Goal: Task Accomplishment & Management: Manage account settings

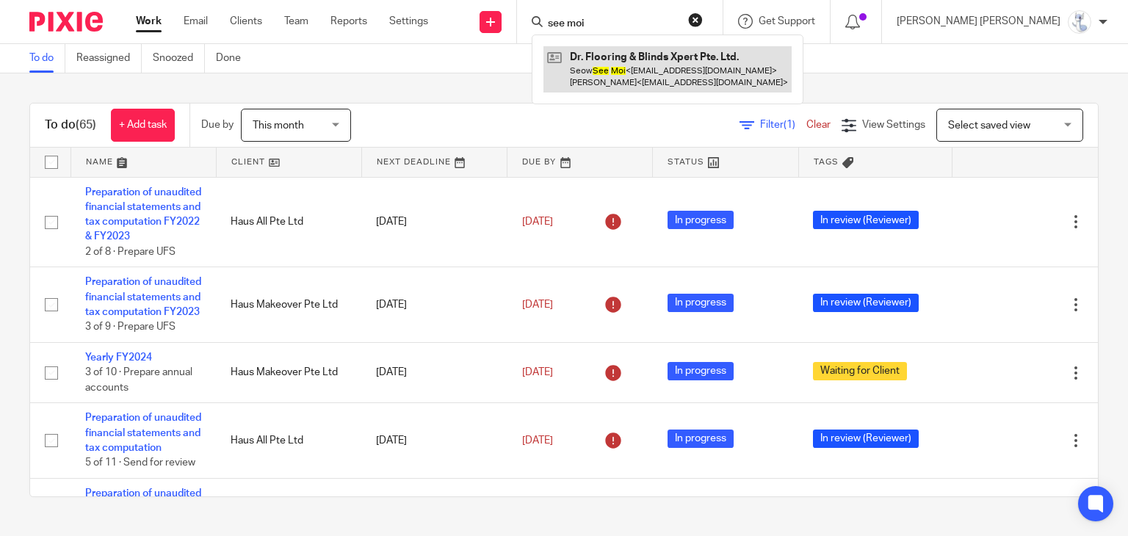
type input "see moi"
click at [684, 57] on link at bounding box center [667, 69] width 248 height 46
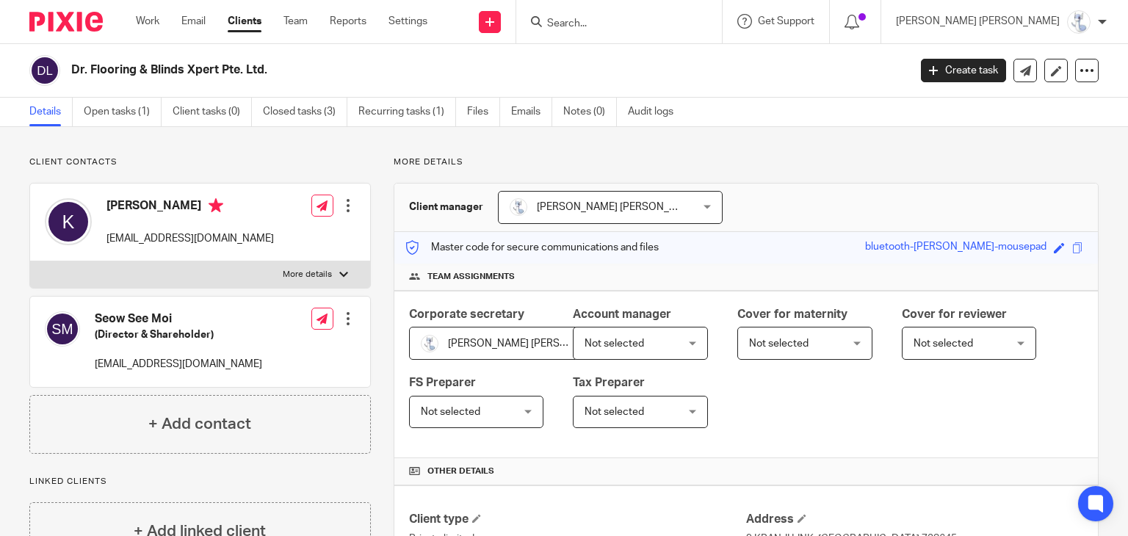
click at [675, 26] on input "Search" at bounding box center [612, 24] width 132 height 13
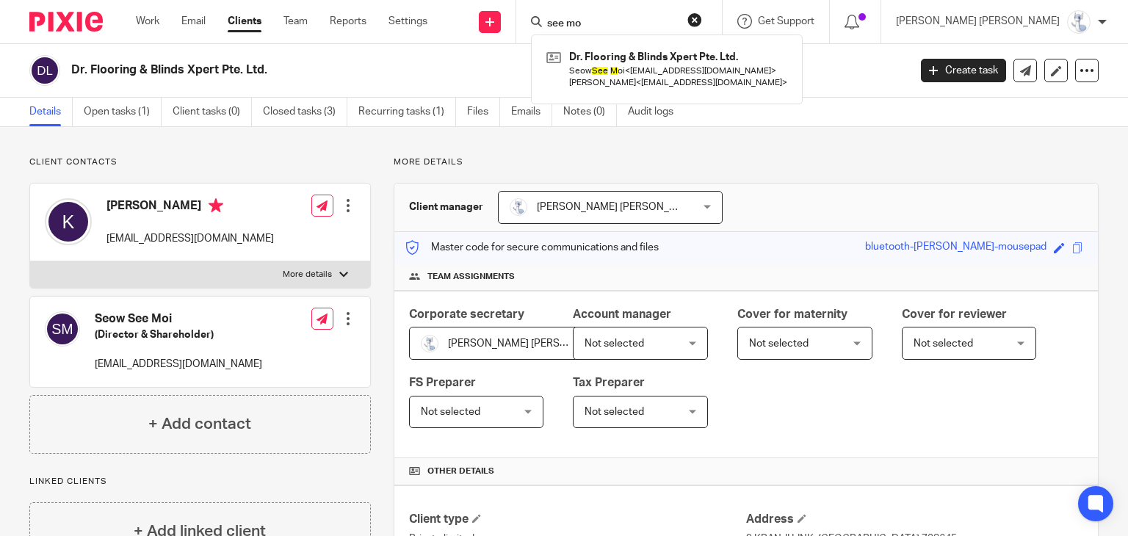
type input "see moi"
drag, startPoint x: 696, startPoint y: 23, endPoint x: 543, endPoint y: 18, distance: 153.5
click at [543, 18] on div "Send new email Create task Add client Request signature see moi Dr. Flooring & …" at bounding box center [792, 21] width 687 height 43
type input "trenzol"
click at [702, 18] on button "reset" at bounding box center [694, 19] width 15 height 15
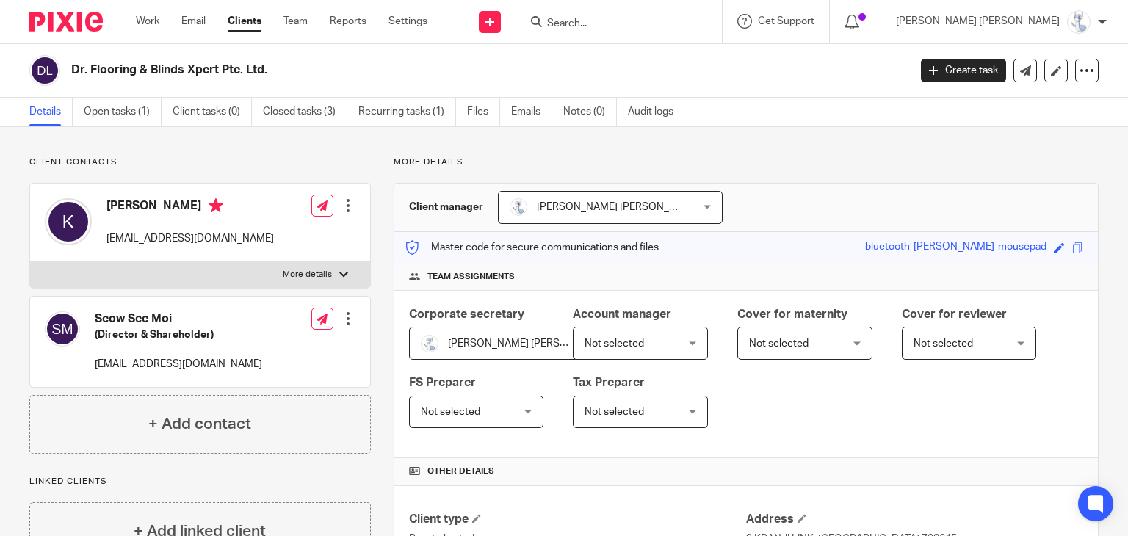
click at [805, 98] on div "Details Open tasks (1) Client tasks (0) Closed tasks (3) Recurring tasks (1) Fi…" at bounding box center [564, 112] width 1128 height 29
click at [123, 104] on link "Open tasks (1)" at bounding box center [123, 112] width 78 height 29
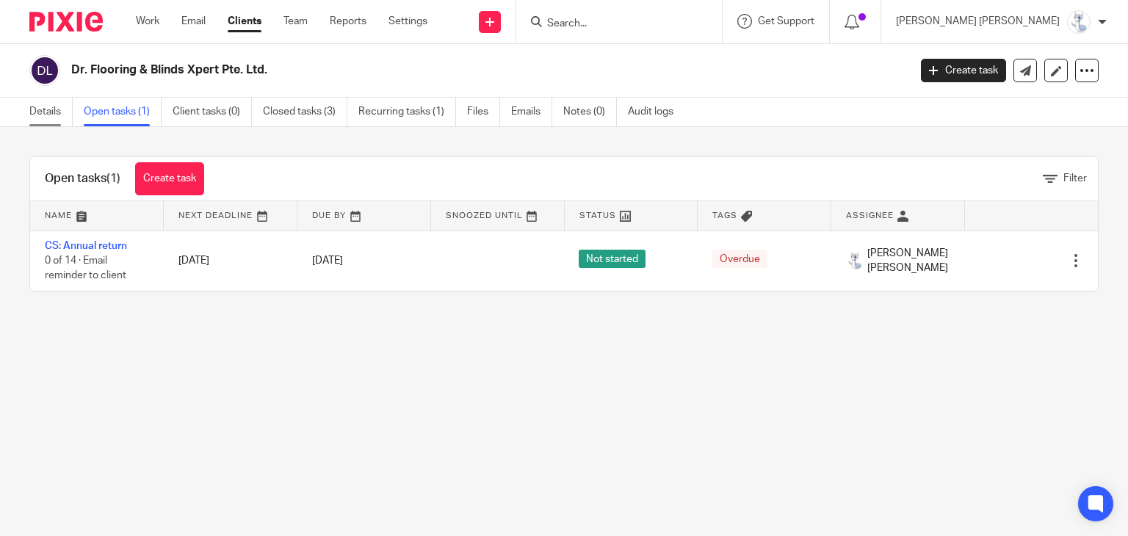
click at [39, 116] on link "Details" at bounding box center [50, 112] width 43 height 29
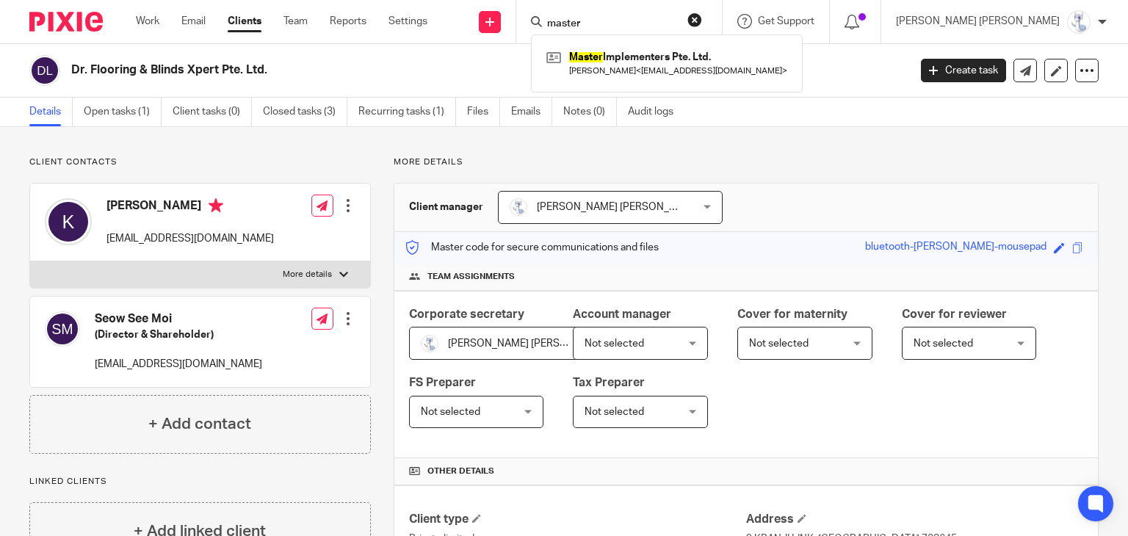
type input "master"
drag, startPoint x: 717, startPoint y: 18, endPoint x: 539, endPoint y: 12, distance: 178.5
click at [539, 12] on div "Send new email Create task Add client Request signature master Master Implement…" at bounding box center [792, 21] width 687 height 43
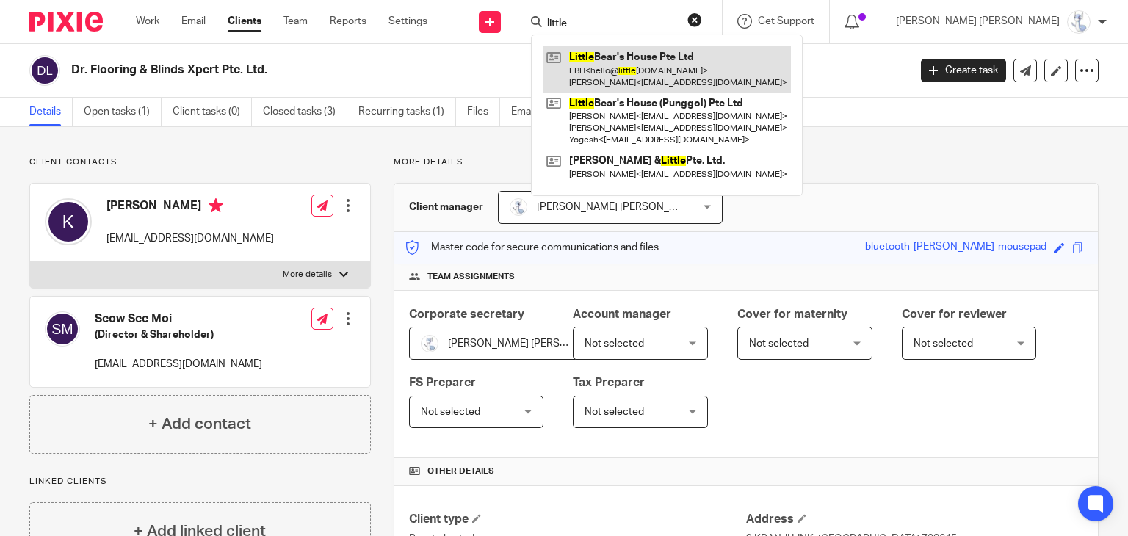
type input "little"
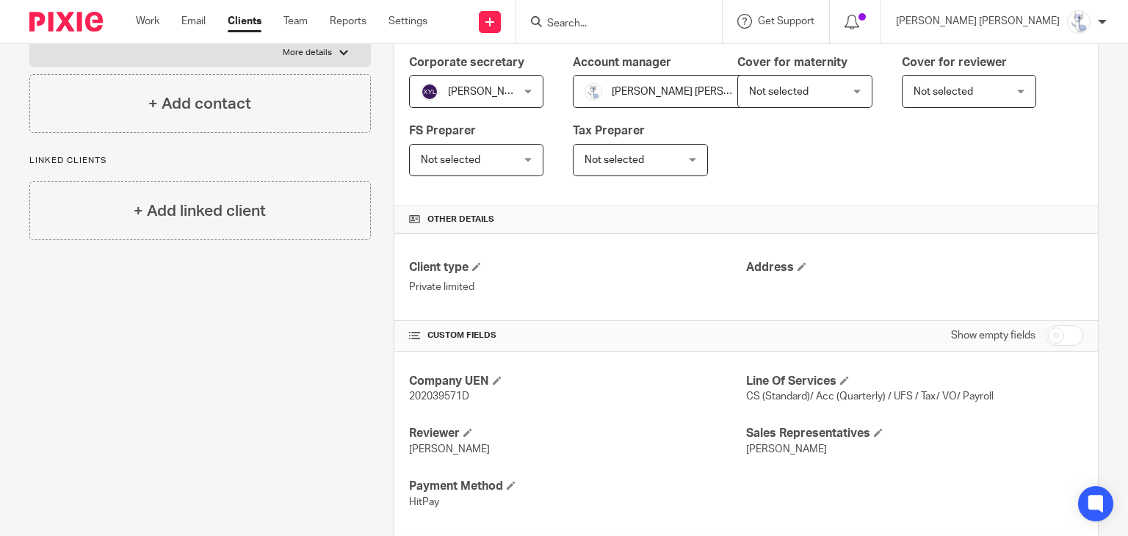
scroll to position [294, 0]
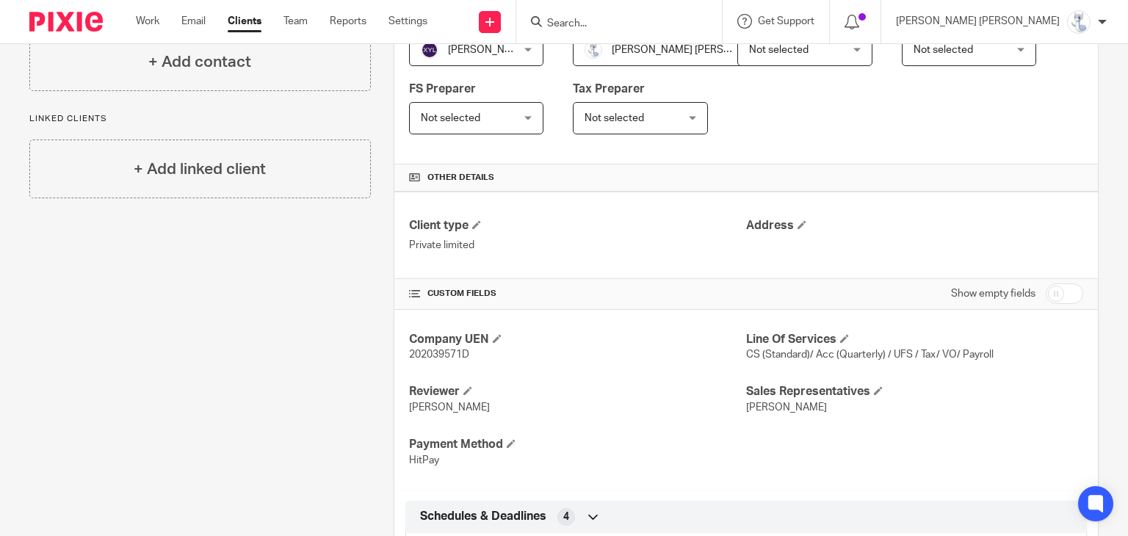
click at [1046, 289] on input "checkbox" at bounding box center [1064, 293] width 37 height 21
click at [1051, 290] on input "checkbox" at bounding box center [1064, 293] width 37 height 21
checkbox input "false"
click at [843, 342] on h4 "Line Of Services" at bounding box center [914, 339] width 337 height 15
click at [843, 340] on span at bounding box center [844, 338] width 9 height 9
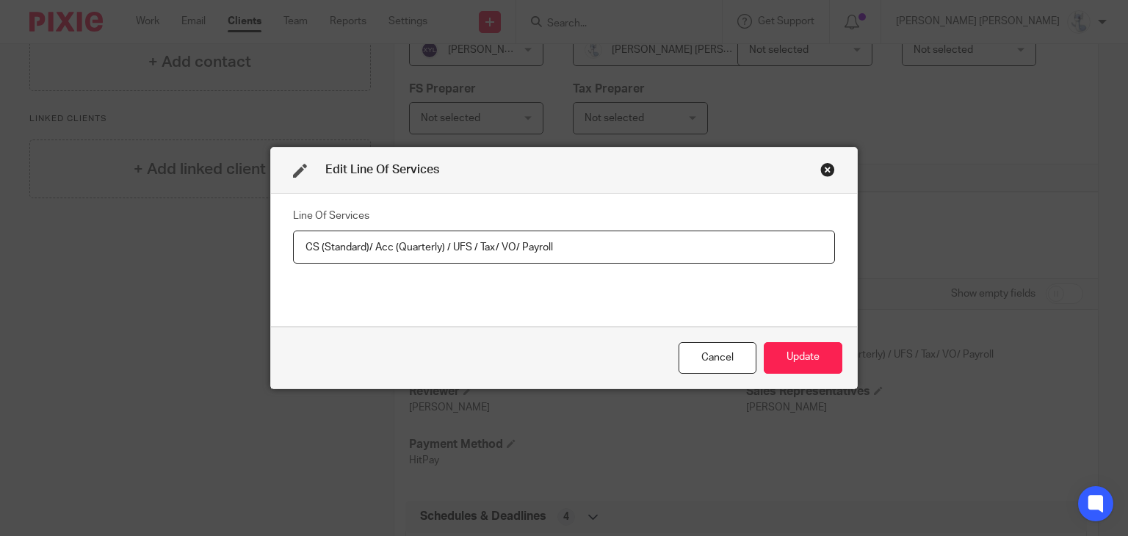
click at [410, 245] on input "CS (Standard)/ Acc (Quarterly) / UFS / Tax/ VO/ Payroll" at bounding box center [564, 247] width 542 height 33
type input "CS (Standard)/ Acc (Bi-Annually) / UFS / Tax/ VO/ Payroll"
click at [789, 351] on button "Update" at bounding box center [803, 358] width 79 height 32
